Goal: Complete application form: Complete application form

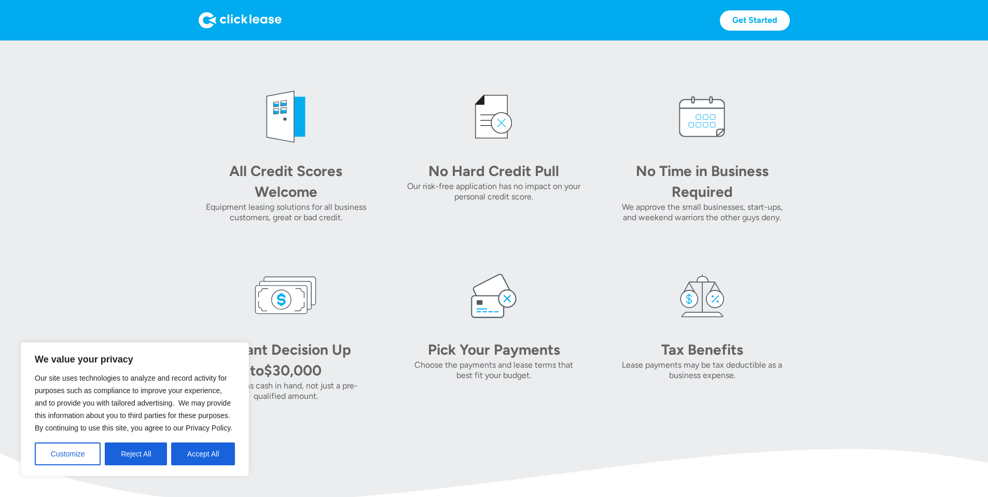
scroll to position [519, 0]
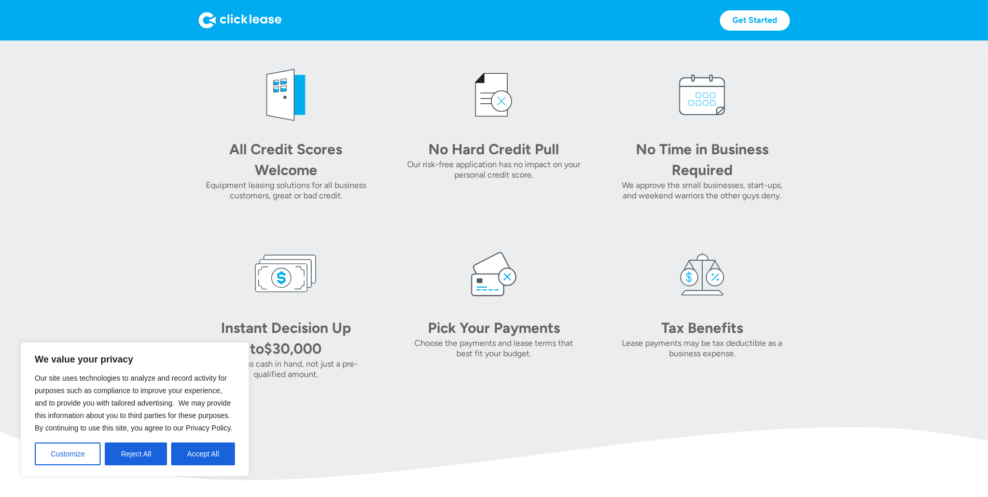
click at [221, 446] on button "Accept All" at bounding box center [203, 453] width 64 height 23
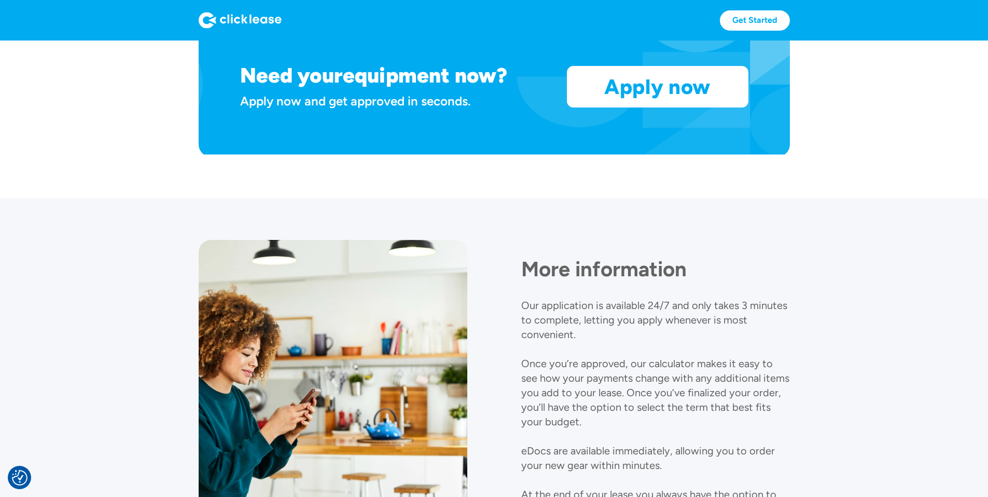
scroll to position [1007, 0]
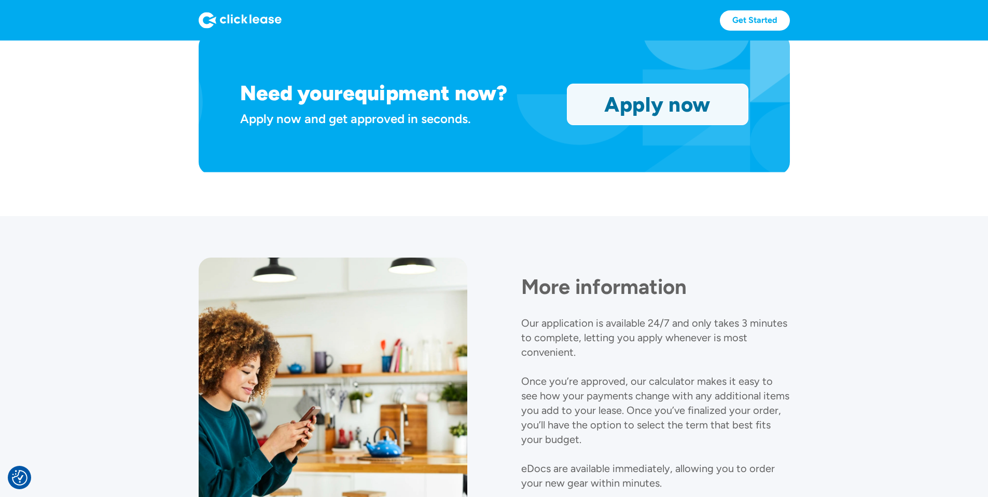
click at [727, 125] on link "Apply now" at bounding box center [658, 104] width 181 height 40
